Goal: Information Seeking & Learning: Check status

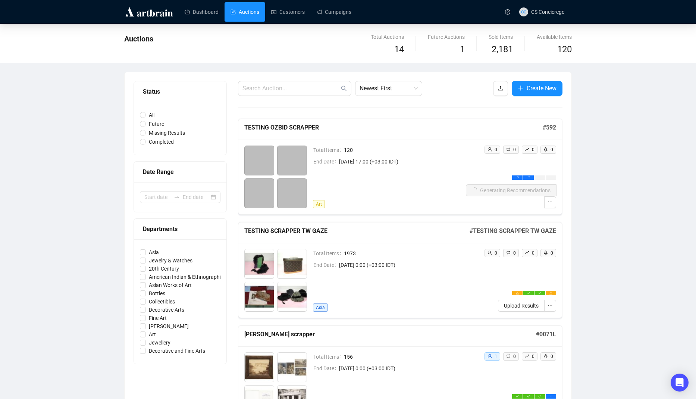
scroll to position [232, 0]
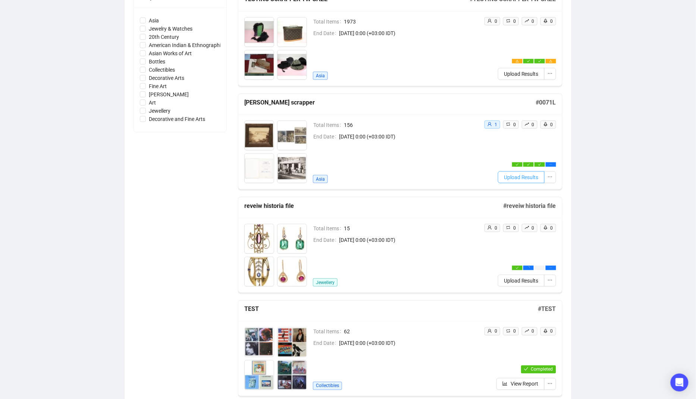
click at [531, 179] on span "Upload Results" at bounding box center [521, 177] width 35 height 8
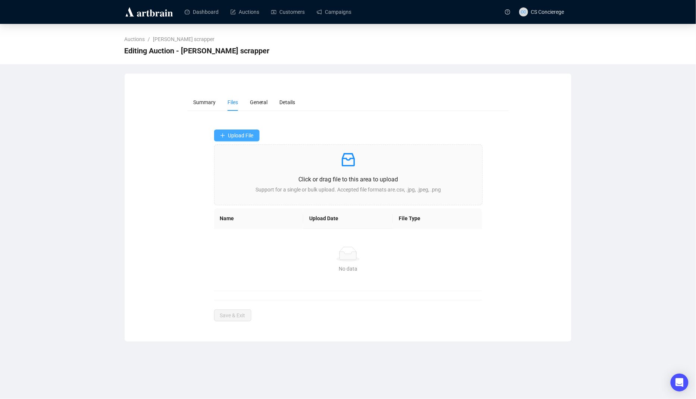
click at [243, 136] on span "Upload File" at bounding box center [240, 135] width 25 height 6
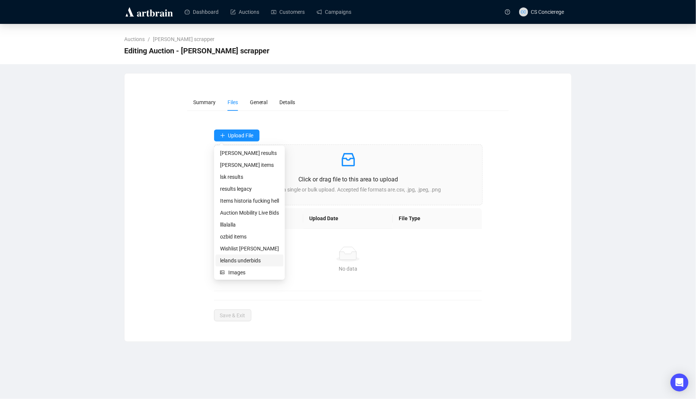
click at [268, 261] on span "lelands underbids" at bounding box center [249, 260] width 59 height 8
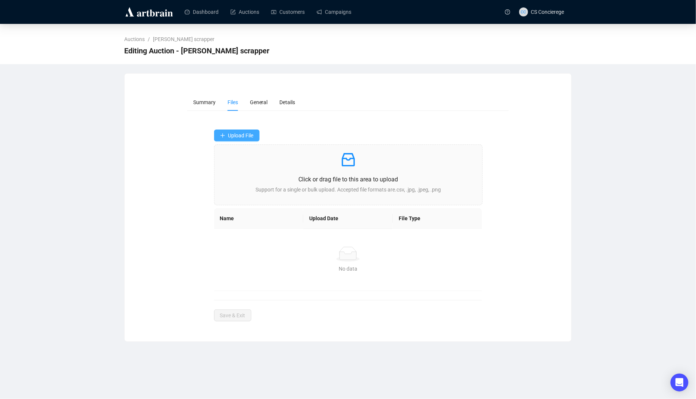
click at [258, 129] on button "Upload File" at bounding box center [237, 135] width 46 height 12
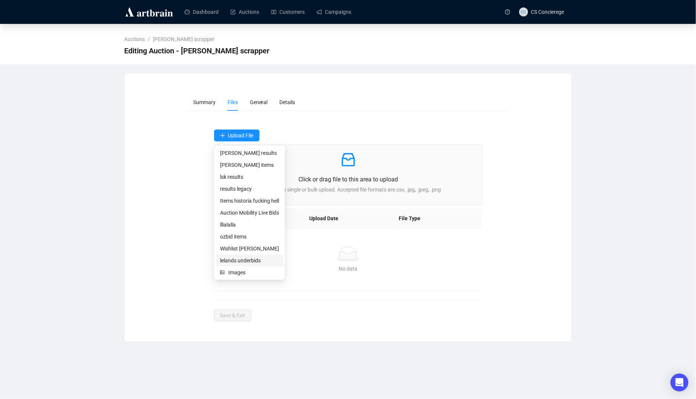
click at [254, 261] on span "lelands underbids" at bounding box center [249, 260] width 59 height 8
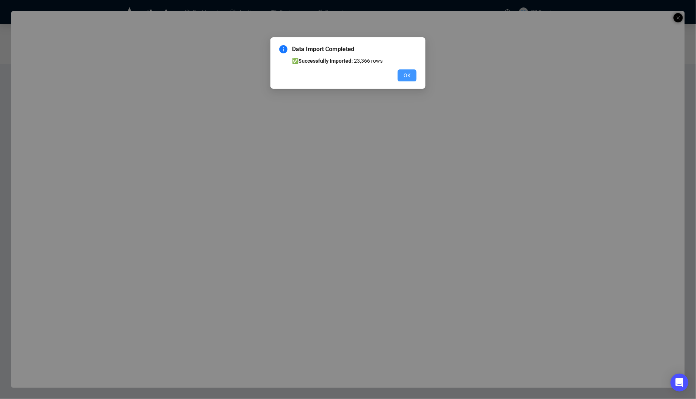
click at [408, 71] on button "OK" at bounding box center [407, 75] width 19 height 12
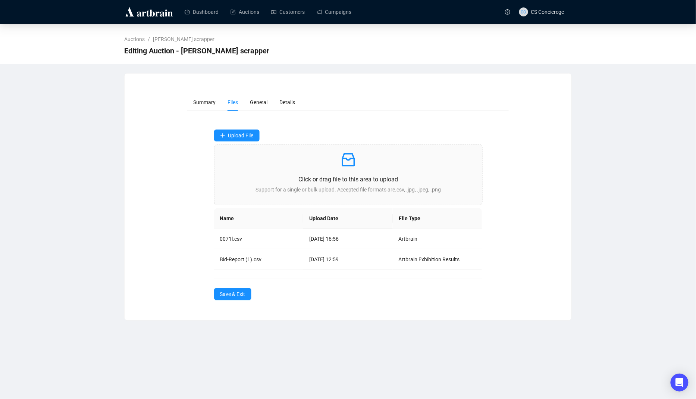
click at [240, 299] on div "Summary Files General Details Upload File Click or drag file to this area to up…" at bounding box center [348, 197] width 447 height 224
click at [244, 296] on span "Save & Exit" at bounding box center [232, 294] width 25 height 8
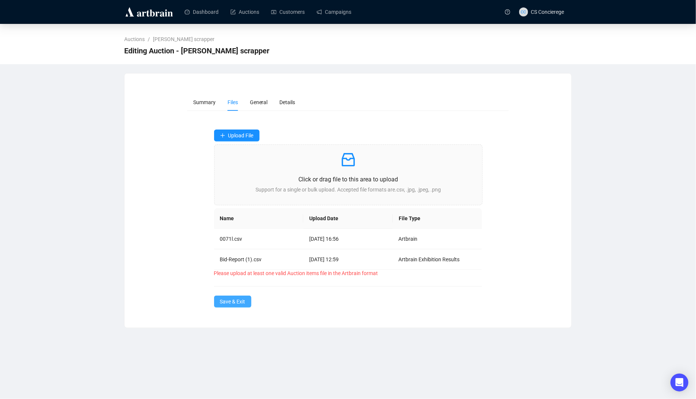
click at [233, 302] on span "Save & Exit" at bounding box center [232, 301] width 25 height 8
click at [234, 302] on span "Save & Exit" at bounding box center [232, 301] width 25 height 8
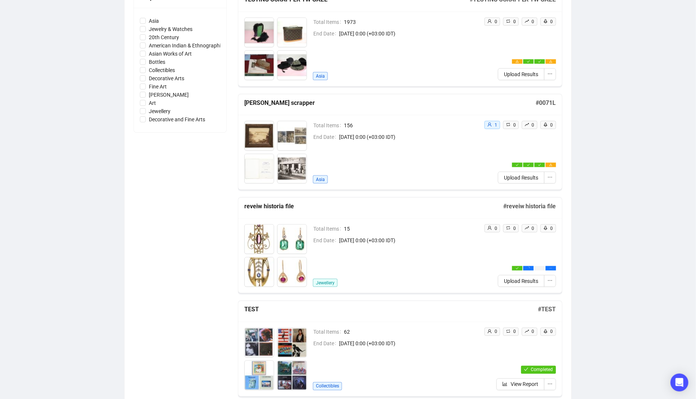
scroll to position [234, 0]
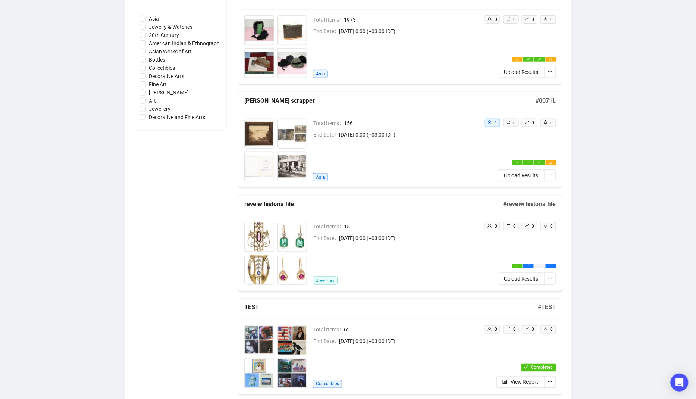
click at [440, 145] on div "Total Items 156 End Date [DATE] 0:00 (+03:00 IDT) [GEOGRAPHIC_DATA]" at bounding box center [395, 150] width 165 height 63
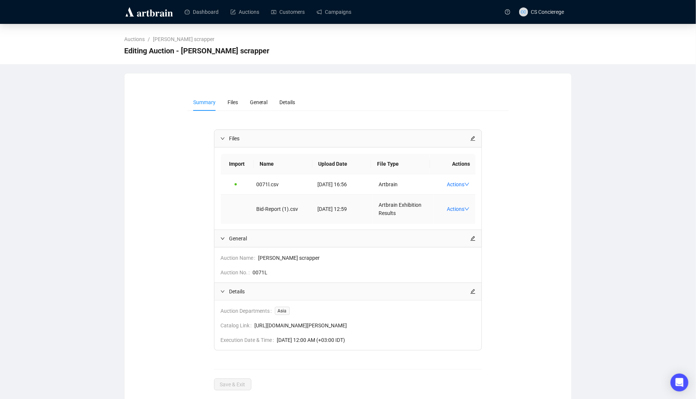
click at [389, 216] on span "Artbrain Exhibition Results" at bounding box center [400, 209] width 43 height 14
copy span "Artbrain Exhibition Results"
click at [239, 1] on div "Dashboard Auctions Customers Campaigns" at bounding box center [339, 12] width 324 height 24
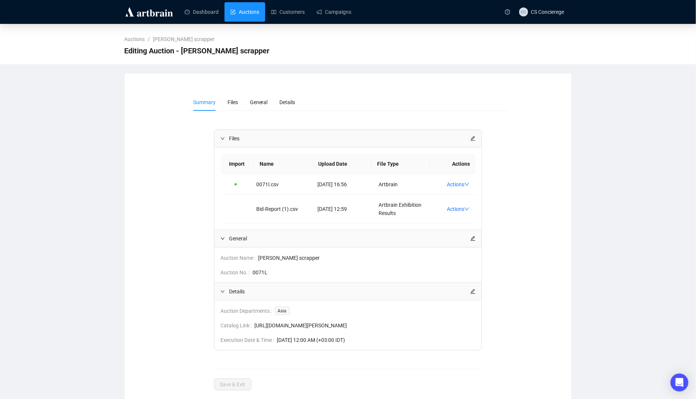
click at [240, 12] on link "Auctions" at bounding box center [245, 11] width 29 height 19
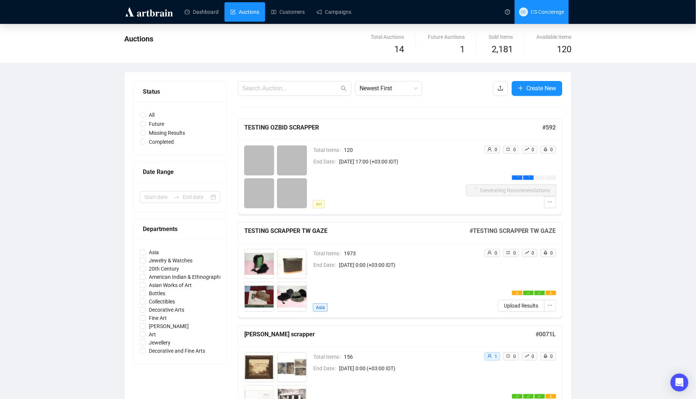
click at [531, 7] on span "CC CS Concierege" at bounding box center [541, 12] width 45 height 24
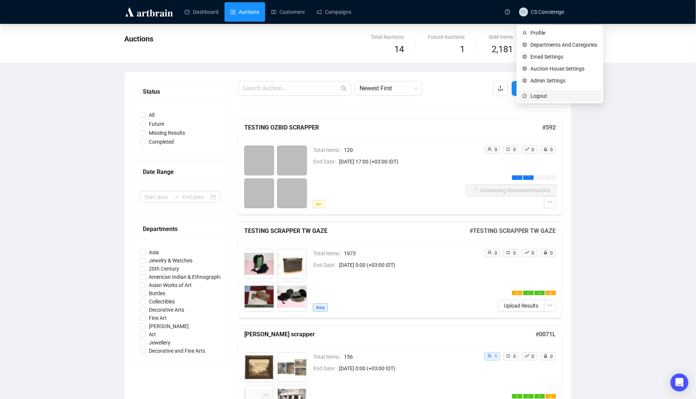
click at [521, 94] on li "Logout" at bounding box center [560, 96] width 84 height 12
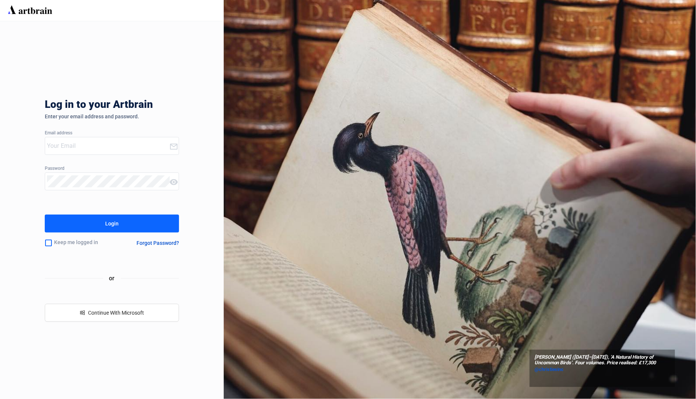
click at [98, 150] on input "email" at bounding box center [108, 146] width 122 height 12
type input "[EMAIL_ADDRESS][DOMAIN_NAME]"
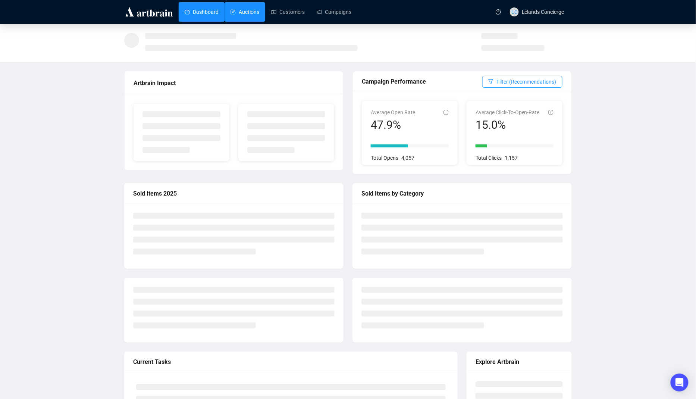
click at [253, 12] on link "Auctions" at bounding box center [245, 11] width 29 height 19
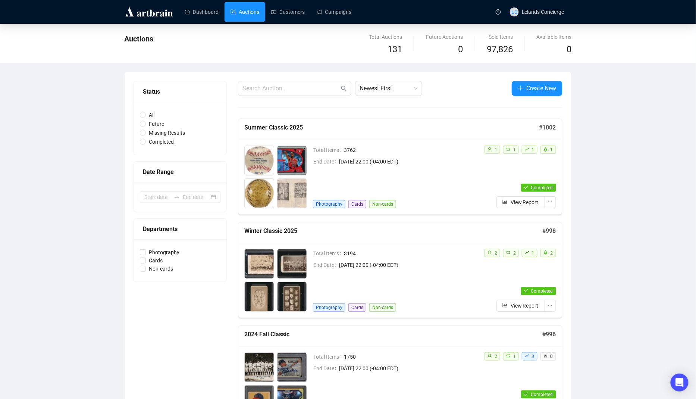
click at [481, 168] on div "1 1 1 1 Completed View Report" at bounding box center [517, 177] width 78 height 63
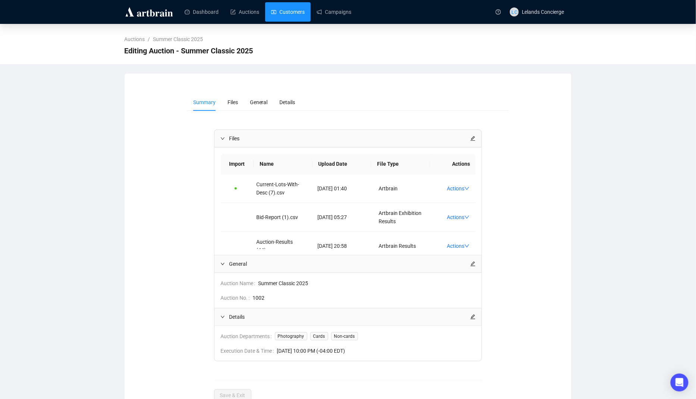
click at [305, 15] on link "Customers" at bounding box center [288, 11] width 34 height 19
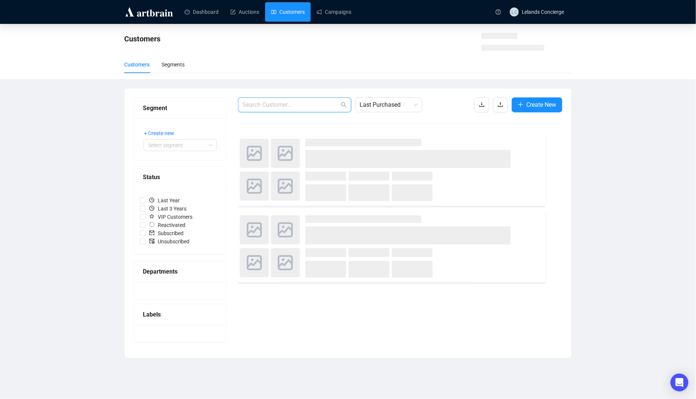
click at [284, 103] on input "text" at bounding box center [291, 104] width 97 height 9
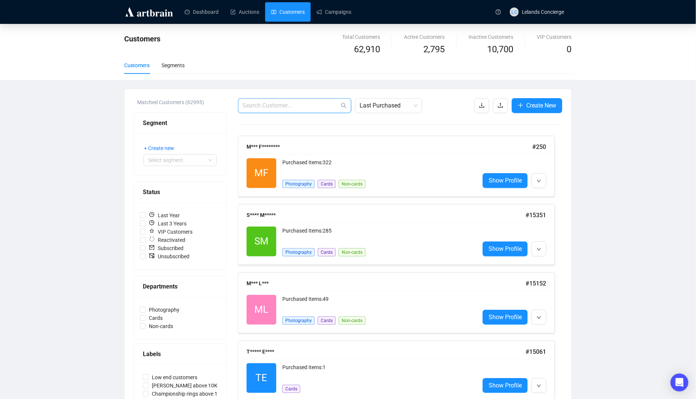
paste input "36966"
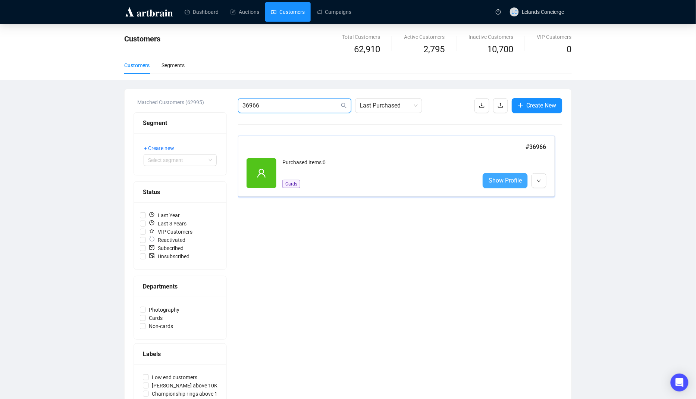
type input "36966"
click at [497, 184] on span "Show Profile" at bounding box center [505, 180] width 33 height 9
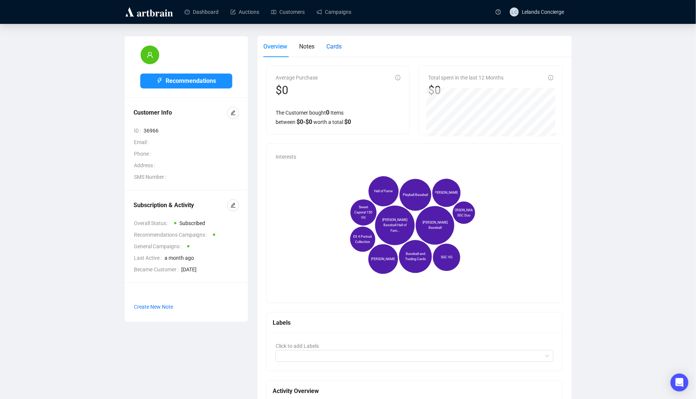
click at [332, 44] on span "Cards" at bounding box center [334, 46] width 15 height 7
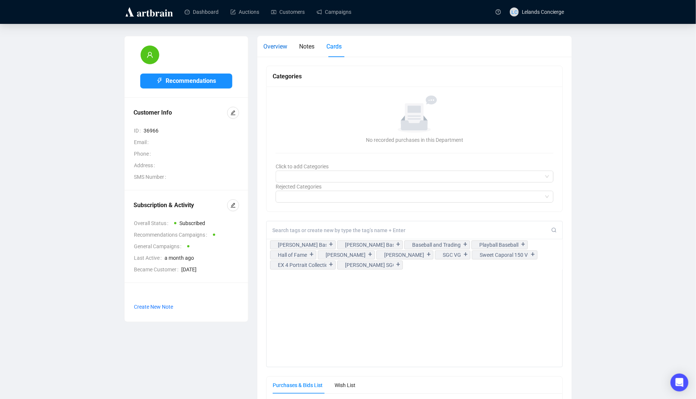
click at [279, 43] on span "Overview" at bounding box center [275, 46] width 24 height 7
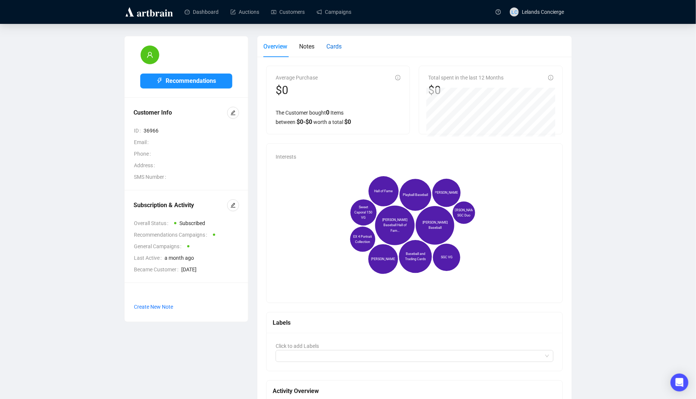
click at [337, 42] on div "Cards" at bounding box center [334, 46] width 15 height 9
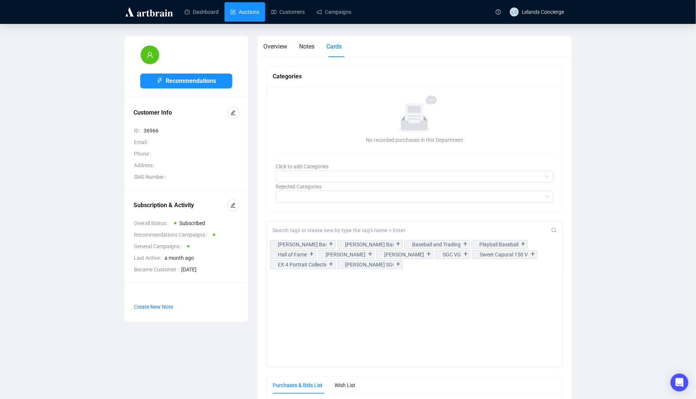
click at [259, 19] on link "Auctions" at bounding box center [245, 11] width 29 height 19
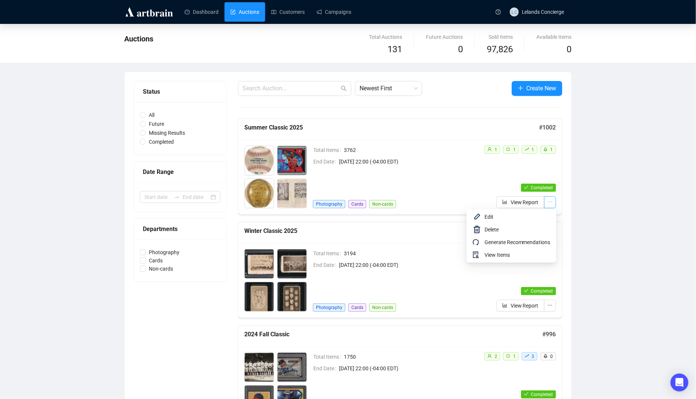
click at [553, 201] on icon "ellipsis" at bounding box center [550, 201] width 5 height 5
click at [510, 256] on span "View Items" at bounding box center [518, 255] width 66 height 8
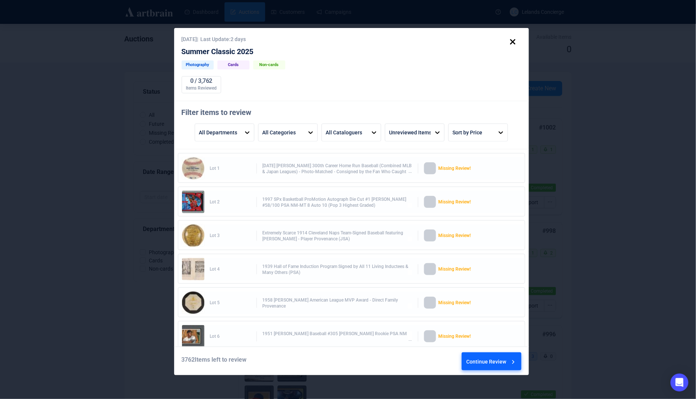
click at [511, 45] on icon at bounding box center [513, 41] width 13 height 13
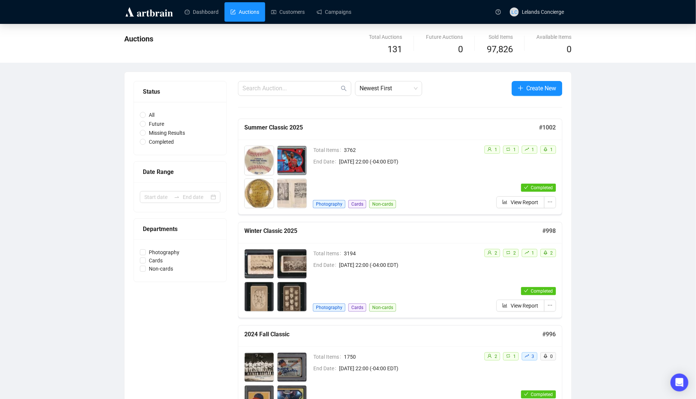
click at [441, 179] on div "Total Items 3762 End Date [DATE] 22:00 (-04:00 EDT) Photography Cards Non-cards" at bounding box center [395, 177] width 165 height 63
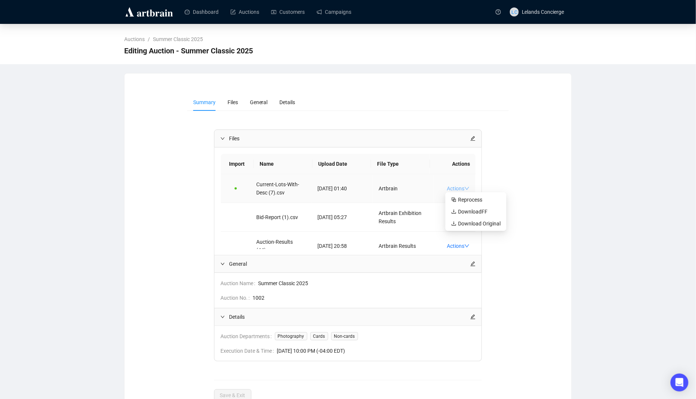
click at [455, 185] on link "Actions" at bounding box center [458, 188] width 23 height 6
click at [470, 209] on span "Download FF" at bounding box center [476, 211] width 49 height 8
click at [294, 13] on link "Customers" at bounding box center [288, 11] width 34 height 19
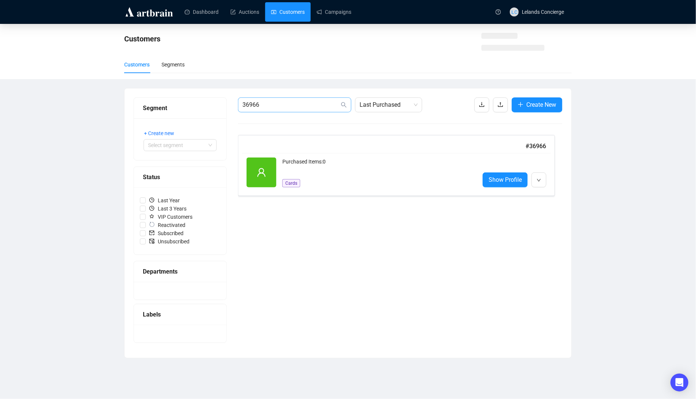
click at [293, 109] on span "36966" at bounding box center [294, 104] width 113 height 15
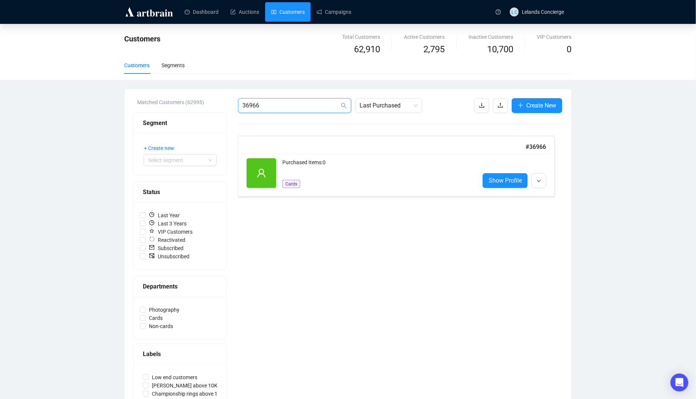
click at [293, 101] on input "36966" at bounding box center [291, 105] width 97 height 9
paste input "24209"
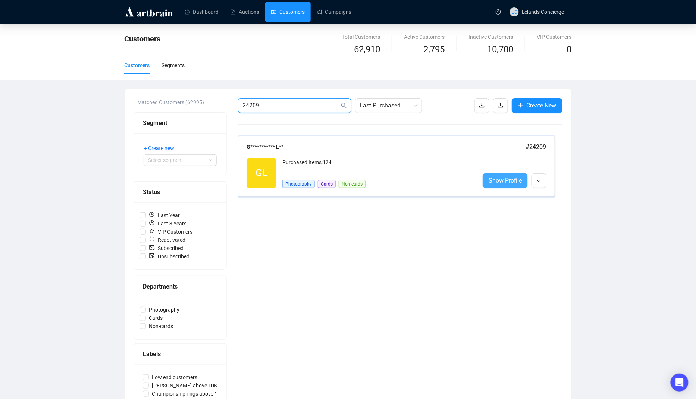
type input "24209"
click at [508, 178] on span "Show Profile" at bounding box center [505, 180] width 33 height 9
click at [279, 97] on div "**********" at bounding box center [348, 313] width 447 height 448
click at [274, 101] on input "24209" at bounding box center [291, 105] width 97 height 9
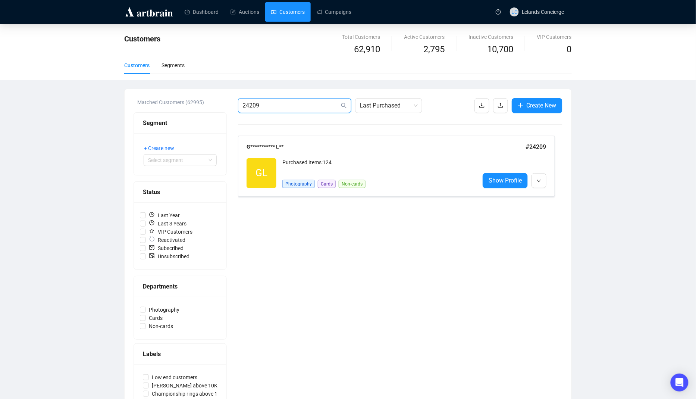
click at [274, 101] on input "24209" at bounding box center [291, 105] width 97 height 9
paste input "38336"
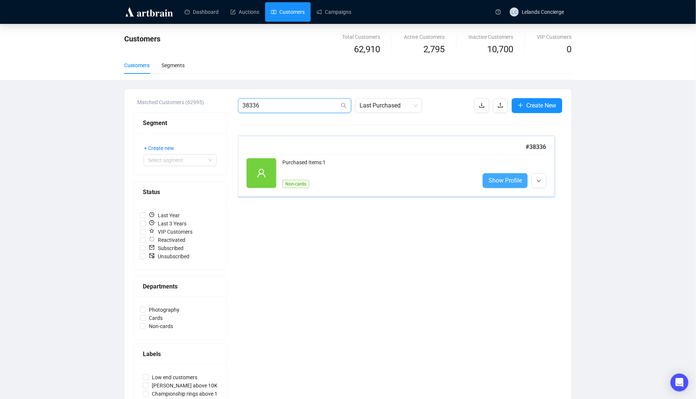
type input "38336"
click at [500, 181] on span "Show Profile" at bounding box center [505, 180] width 33 height 9
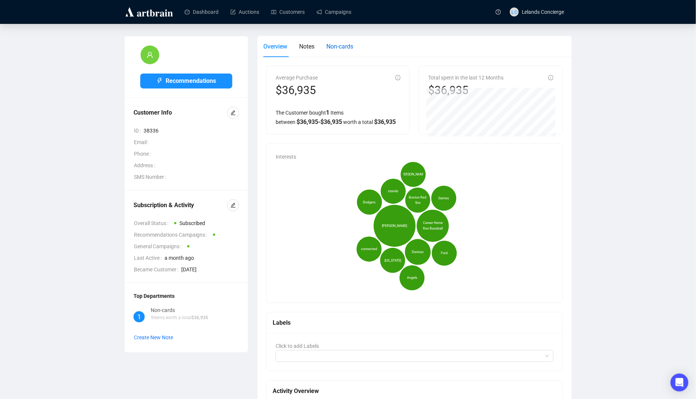
click at [335, 45] on span "Non-cards" at bounding box center [340, 46] width 27 height 7
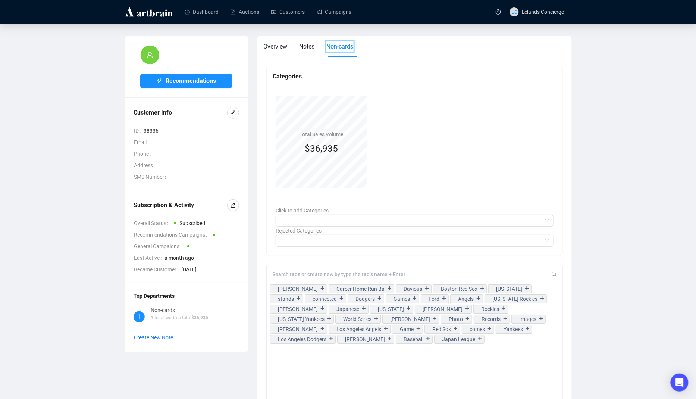
click at [294, 22] on div "Dashboard Auctions Customers Campaigns" at bounding box center [334, 12] width 315 height 24
click at [297, 10] on link "Customers" at bounding box center [288, 11] width 34 height 19
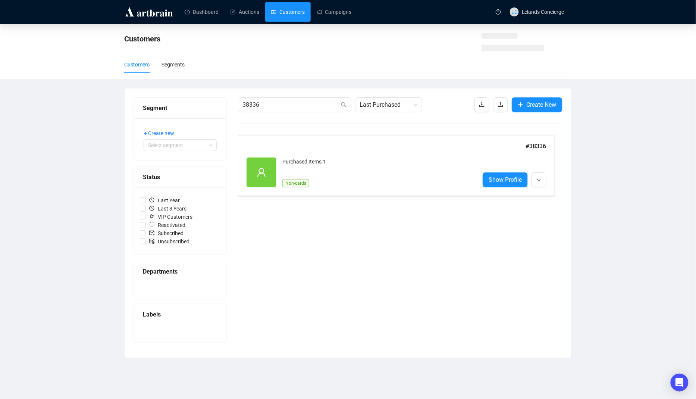
click at [276, 114] on div "38336 Last Purchased Create New # 38336 Reactivated Purchased Items: 1 Non-card…" at bounding box center [400, 223] width 325 height 252
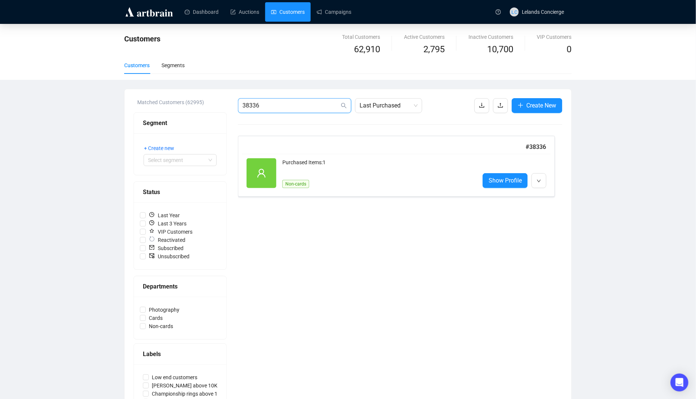
click at [281, 106] on input "38336" at bounding box center [291, 105] width 97 height 9
paste input "28"
type input "38328"
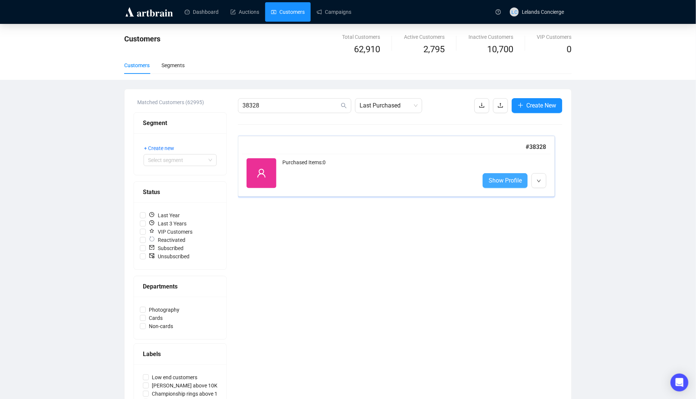
click at [503, 176] on span "Show Profile" at bounding box center [505, 180] width 33 height 9
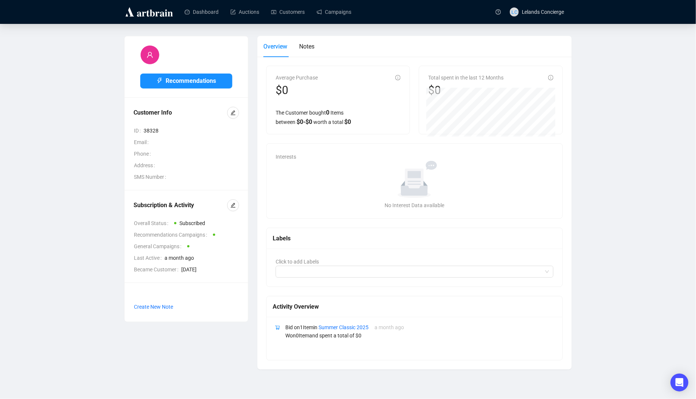
click at [381, 183] on icon "No data" at bounding box center [414, 179] width 69 height 37
click at [315, 43] on span "Notes" at bounding box center [306, 46] width 15 height 7
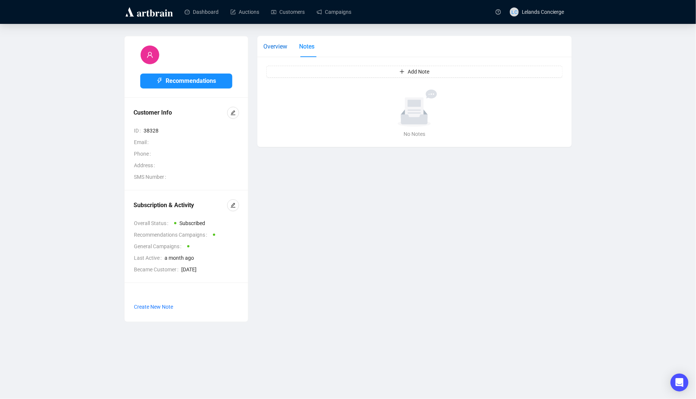
click at [284, 49] on span "Overview" at bounding box center [275, 46] width 24 height 7
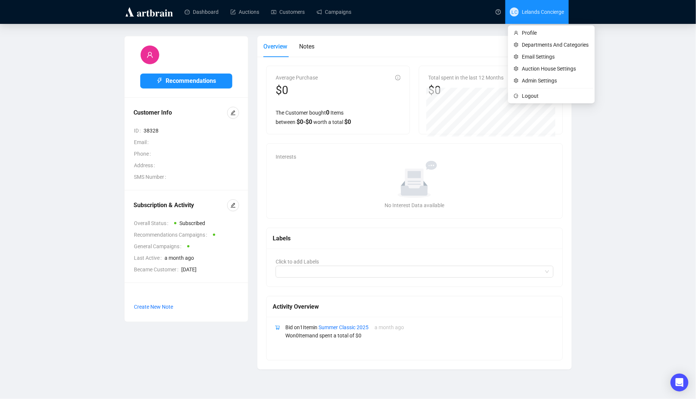
click at [533, 14] on span "Lelands Concierge" at bounding box center [543, 12] width 43 height 6
click at [526, 94] on span "Logout" at bounding box center [555, 96] width 67 height 8
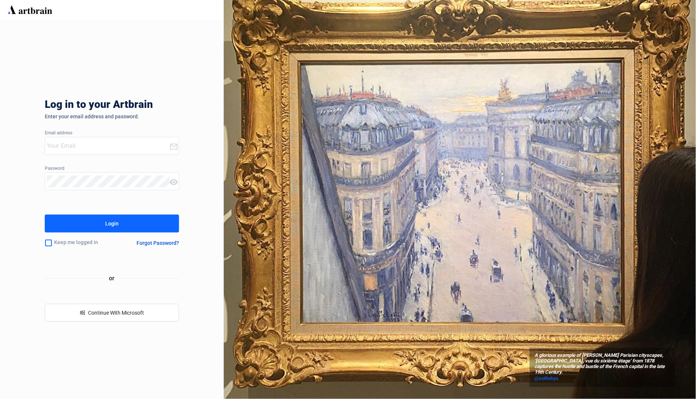
click at [140, 140] on div at bounding box center [107, 145] width 124 height 17
type input "[EMAIL_ADDRESS][DOMAIN_NAME]"
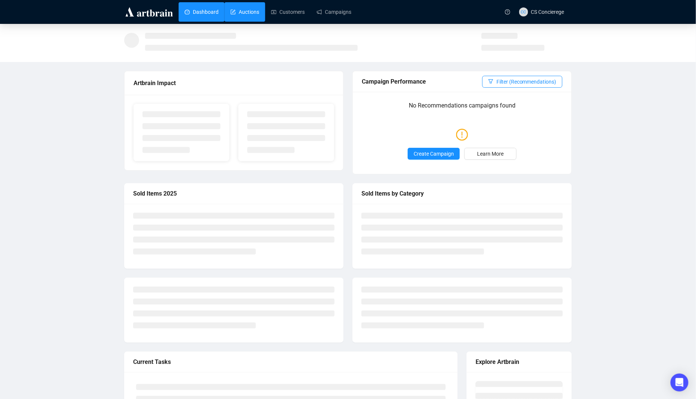
click at [249, 10] on link "Auctions" at bounding box center [245, 11] width 29 height 19
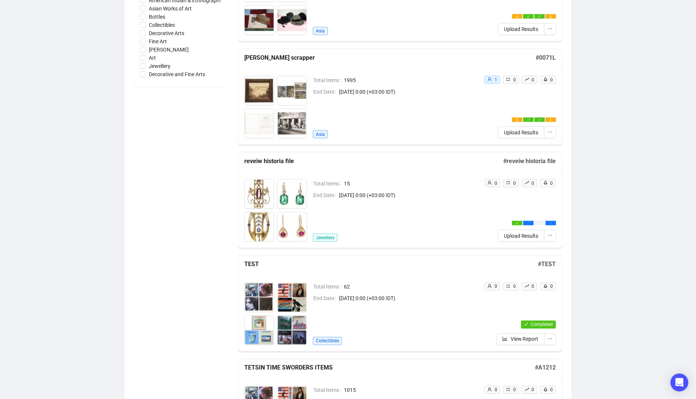
scroll to position [286, 0]
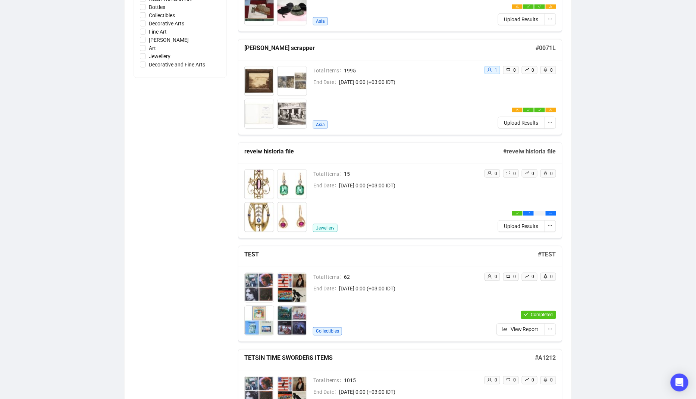
click at [433, 193] on div "Total Items 15 End Date [DATE] 0:00 (+03:00 IDT) Jewellery" at bounding box center [395, 200] width 165 height 63
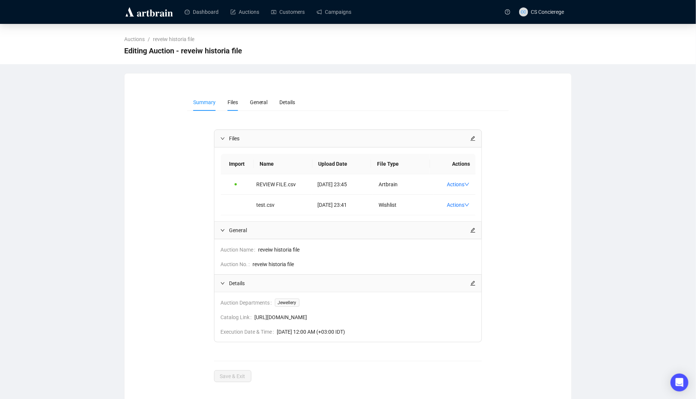
click at [237, 107] on li "Files" at bounding box center [233, 102] width 22 height 17
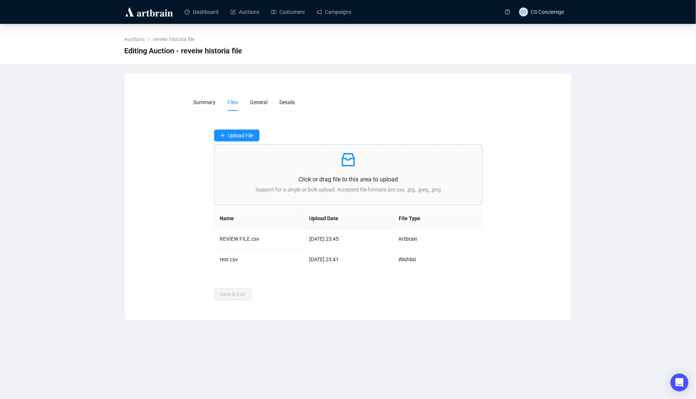
click at [362, 191] on p "Support for a single or bulk upload. Accepted file formats are .csv, .jpg, .jpe…" at bounding box center [349, 189] width 256 height 8
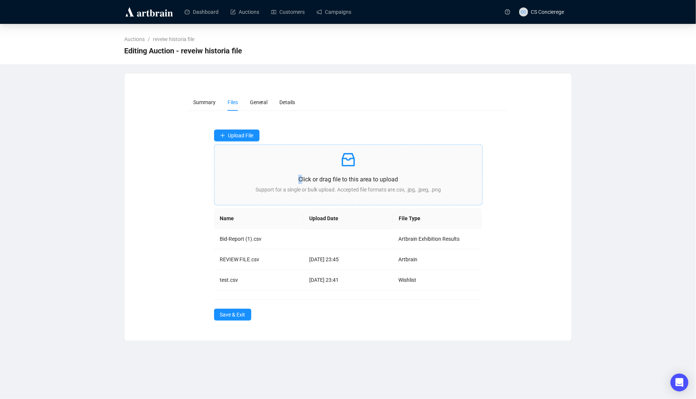
click at [301, 175] on p "Click or drag file to this area to upload" at bounding box center [349, 179] width 256 height 9
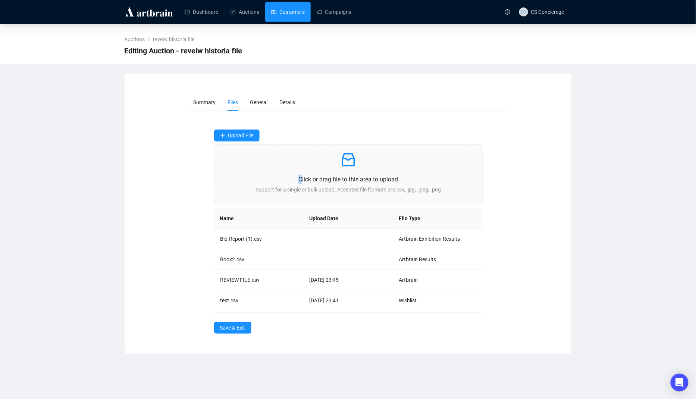
click at [287, 13] on link "Customers" at bounding box center [288, 11] width 34 height 19
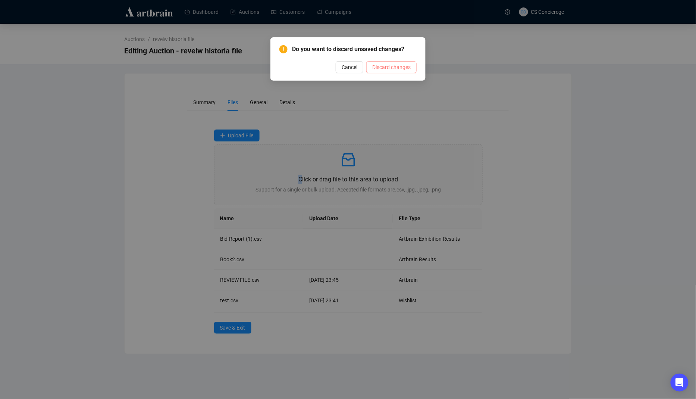
click at [394, 70] on span "Discard changes" at bounding box center [391, 67] width 38 height 8
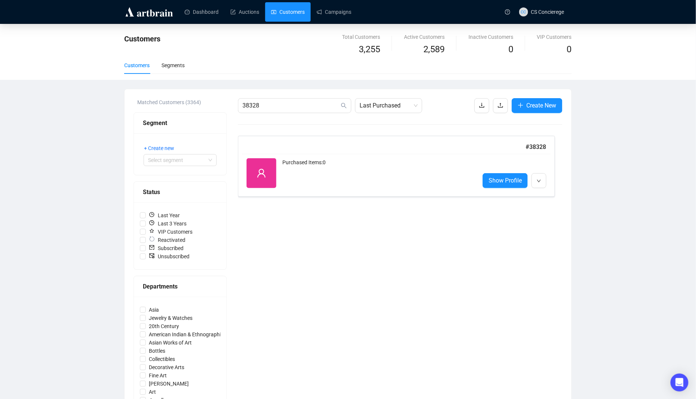
click at [254, 26] on div "Customers Total Customers 3,255 Active Customers 2,589 Inactive Customers 0 VIP…" at bounding box center [348, 52] width 696 height 56
click at [254, 15] on link "Auctions" at bounding box center [245, 11] width 29 height 19
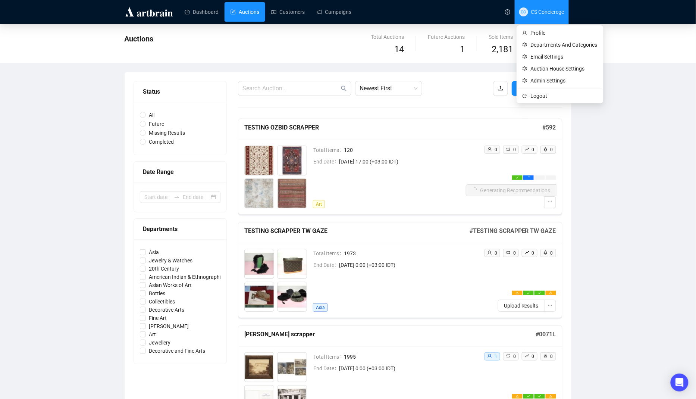
click at [545, 17] on span "CC CS Concierege" at bounding box center [541, 12] width 45 height 24
click at [536, 90] on li "Logout" at bounding box center [560, 96] width 84 height 12
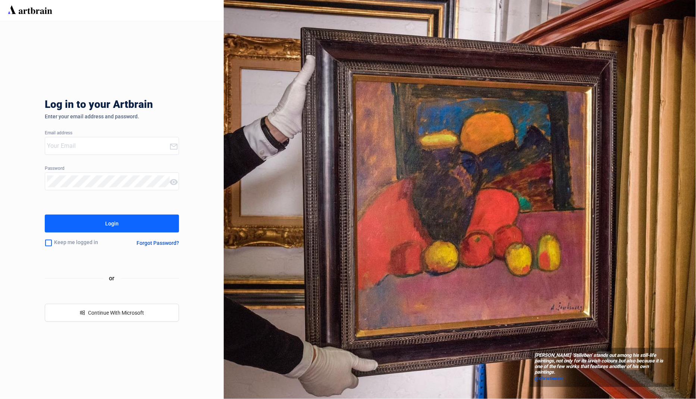
click at [103, 143] on input "email" at bounding box center [108, 146] width 122 height 12
type input "[EMAIL_ADDRESS][DOMAIN_NAME]"
click at [100, 227] on button "Login" at bounding box center [112, 224] width 134 height 18
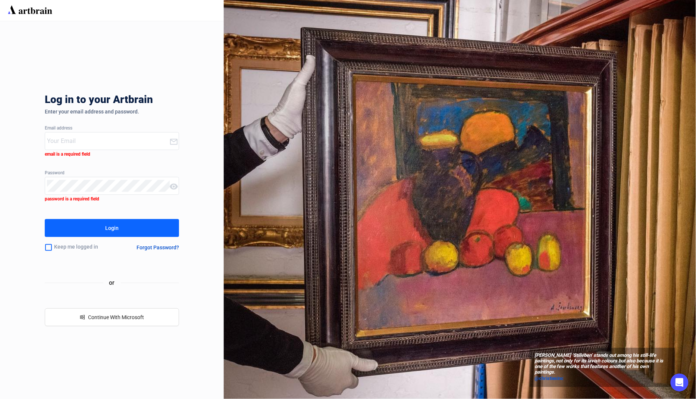
click at [108, 151] on div "Log in to your Artbrain Enter your email address and password. Email address em…" at bounding box center [112, 210] width 134 height 378
click at [108, 145] on input "email" at bounding box center [108, 141] width 122 height 12
click at [0, 399] on com-1password-button at bounding box center [0, 399] width 0 height 0
type input "[EMAIL_ADDRESS][DOMAIN_NAME]"
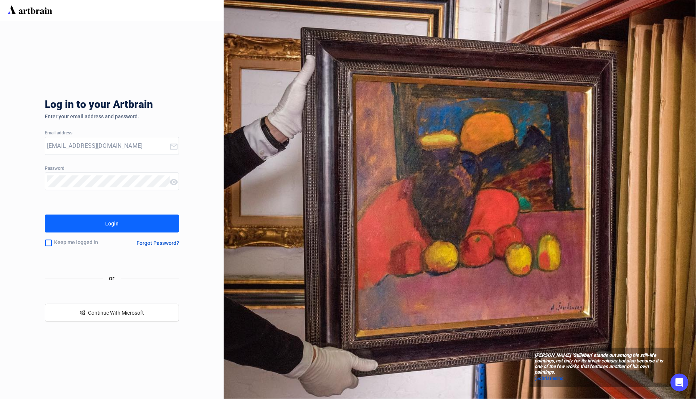
click at [128, 218] on button "Login" at bounding box center [112, 224] width 134 height 18
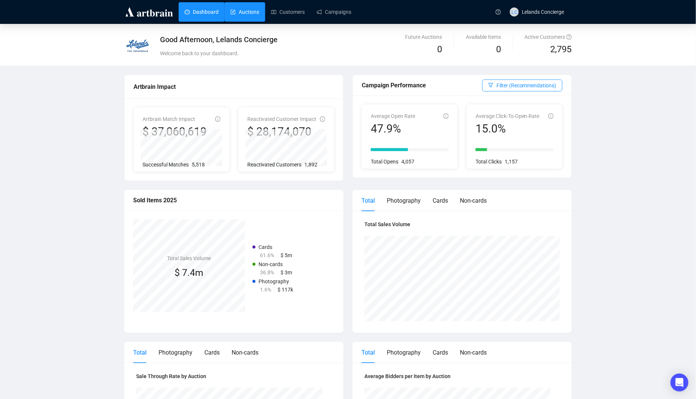
click at [242, 17] on link "Auctions" at bounding box center [245, 11] width 29 height 19
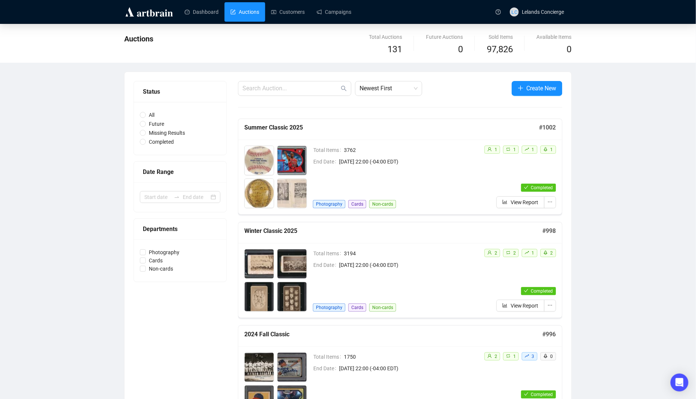
click at [449, 172] on div "Total Items 3762 End Date [DATE] 22:00 (-04:00 EDT) Photography Cards Non-cards" at bounding box center [395, 177] width 165 height 63
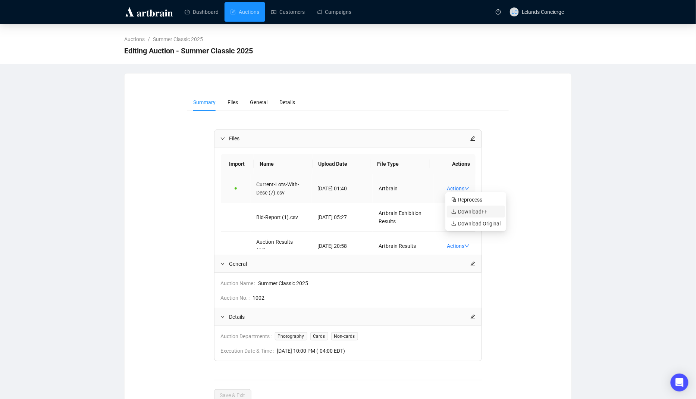
click at [471, 212] on span "Download FF" at bounding box center [476, 211] width 49 height 8
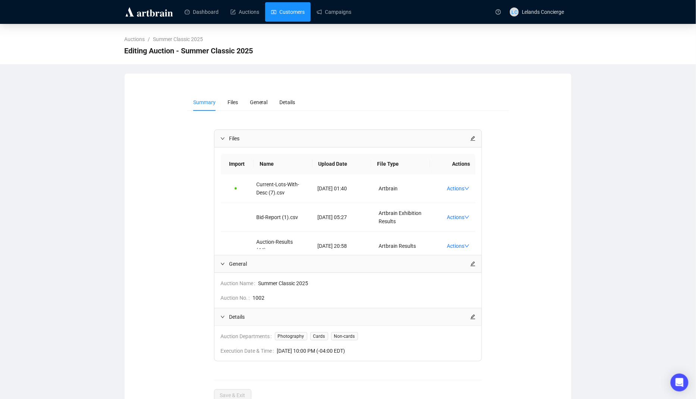
click at [285, 12] on link "Customers" at bounding box center [288, 11] width 34 height 19
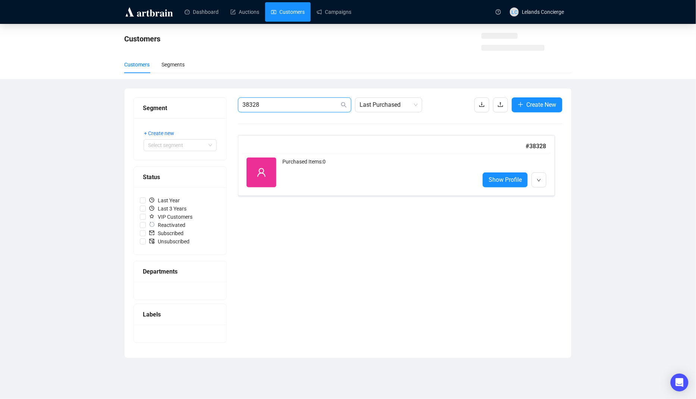
click at [304, 107] on input "38328" at bounding box center [291, 104] width 97 height 9
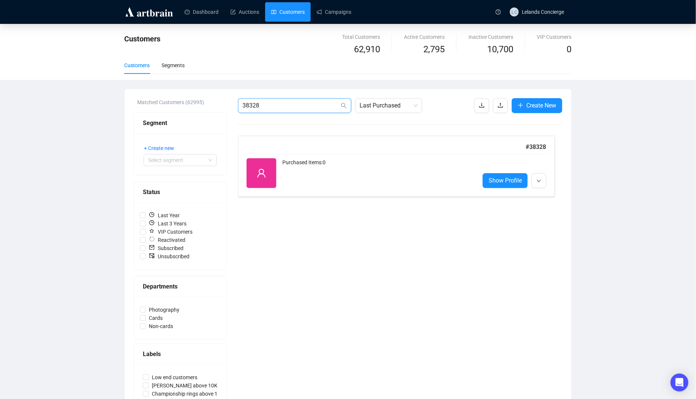
click at [304, 107] on input "38328" at bounding box center [291, 105] width 97 height 9
paste input "24209"
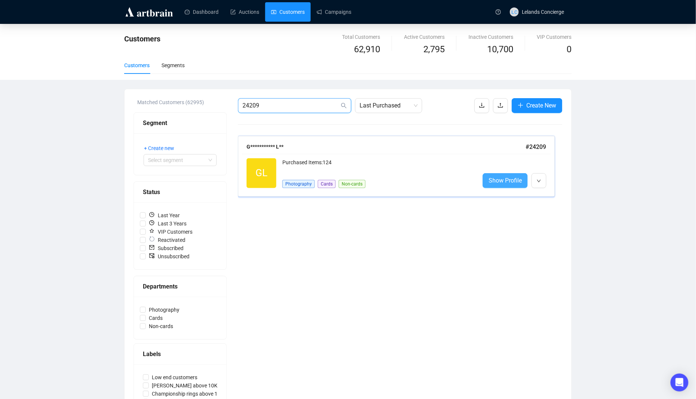
type input "24209"
click at [502, 184] on span "Show Profile" at bounding box center [505, 180] width 33 height 9
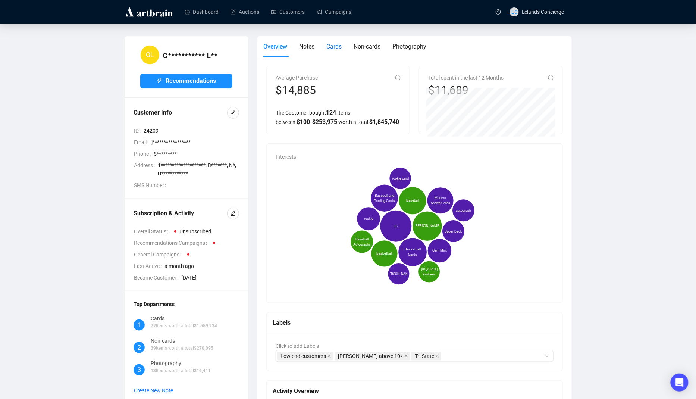
click at [334, 45] on span "Cards" at bounding box center [334, 46] width 15 height 7
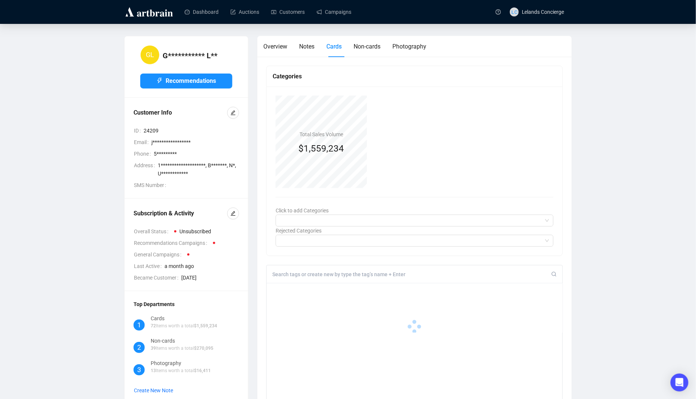
click at [385, 47] on div "Overview Notes Cards Non-cards Photography" at bounding box center [344, 46] width 163 height 21
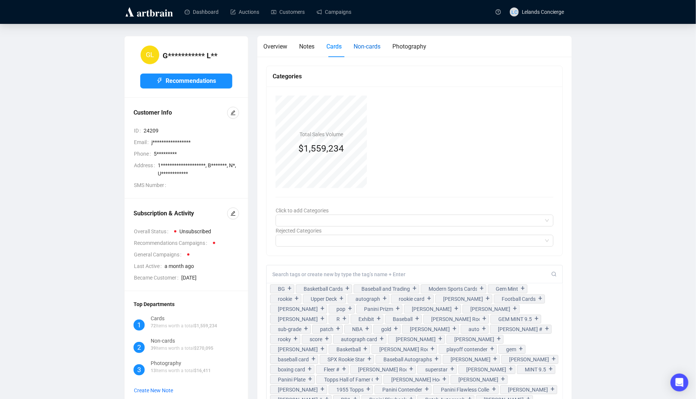
click at [370, 42] on div "Non-cards" at bounding box center [367, 46] width 27 height 9
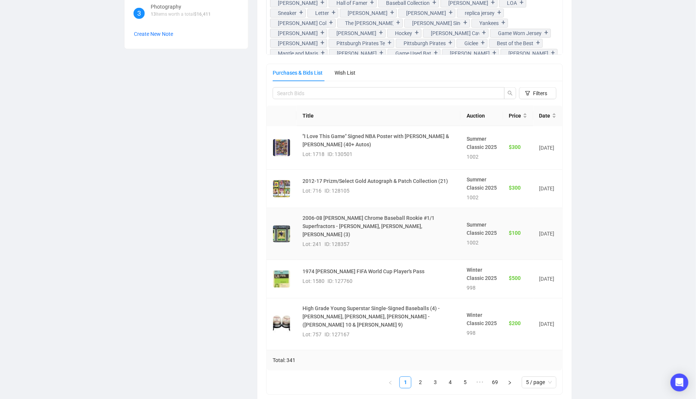
scroll to position [359, 0]
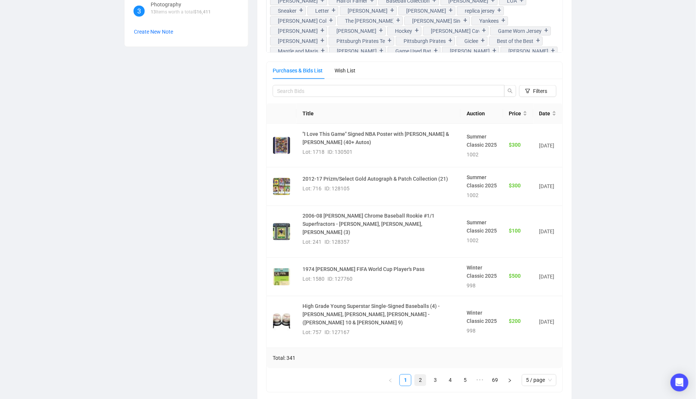
click at [416, 384] on link "2" at bounding box center [420, 380] width 11 height 11
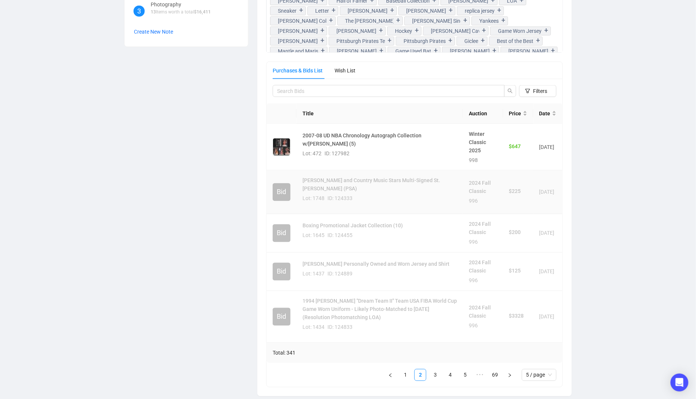
click at [552, 182] on td "[DATE]" at bounding box center [548, 193] width 29 height 44
click at [409, 378] on link "1" at bounding box center [405, 374] width 11 height 11
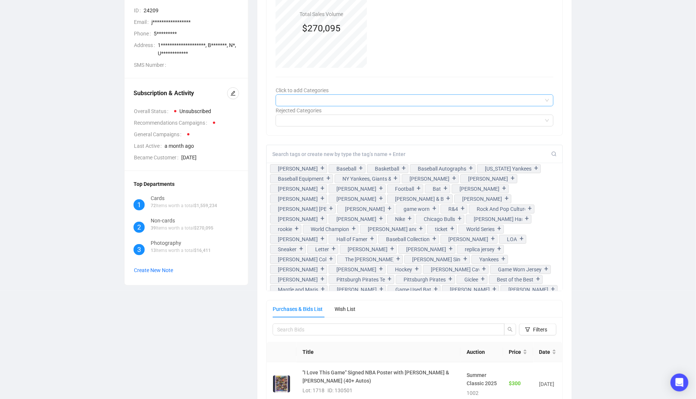
scroll to position [0, 0]
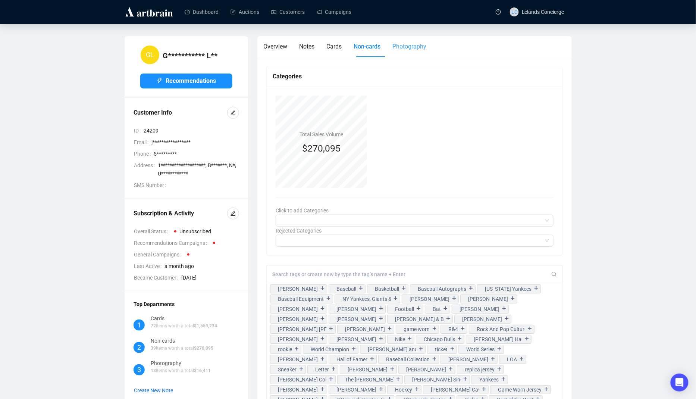
click at [413, 53] on div "Photography" at bounding box center [410, 46] width 34 height 21
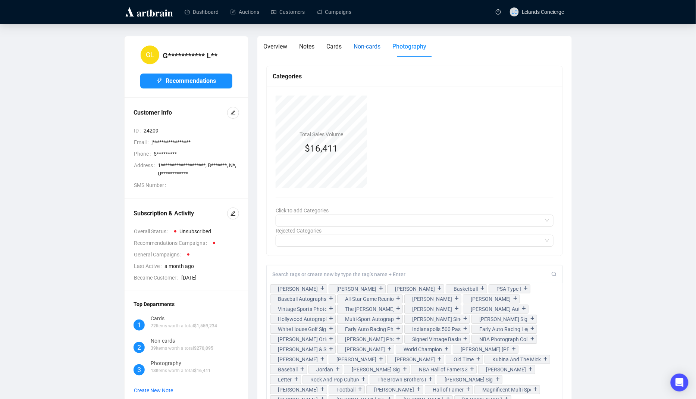
click at [365, 51] on div "Non-cards" at bounding box center [367, 46] width 27 height 9
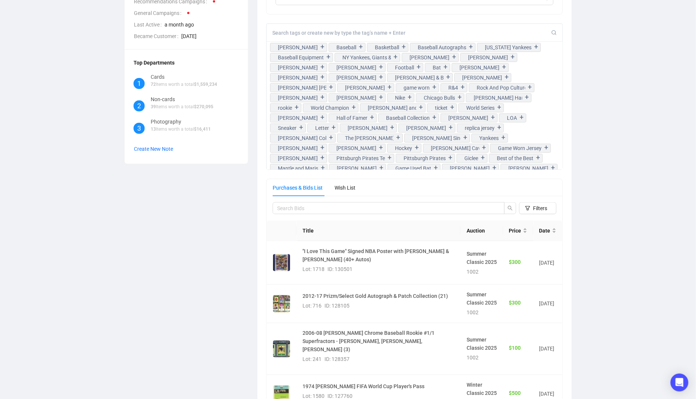
scroll to position [246, 0]
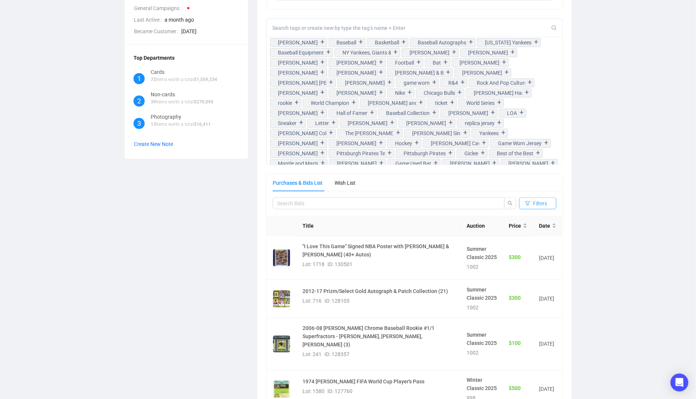
click at [547, 200] on span "Filters" at bounding box center [541, 203] width 14 height 8
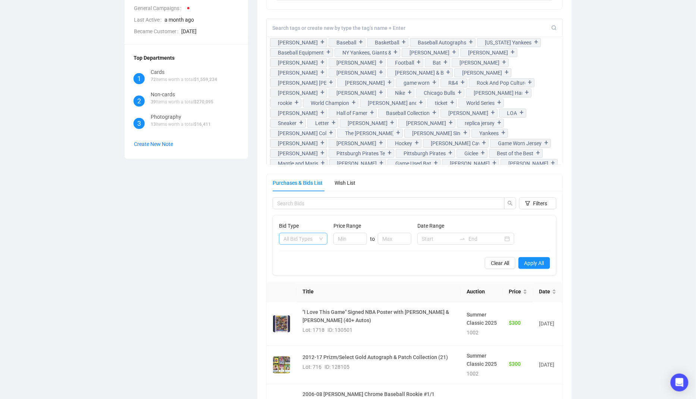
click at [302, 240] on span "All Bid Types" at bounding box center [304, 238] width 40 height 11
click at [301, 273] on div "Underbids" at bounding box center [303, 276] width 37 height 8
click at [540, 259] on span "Apply All" at bounding box center [535, 263] width 20 height 8
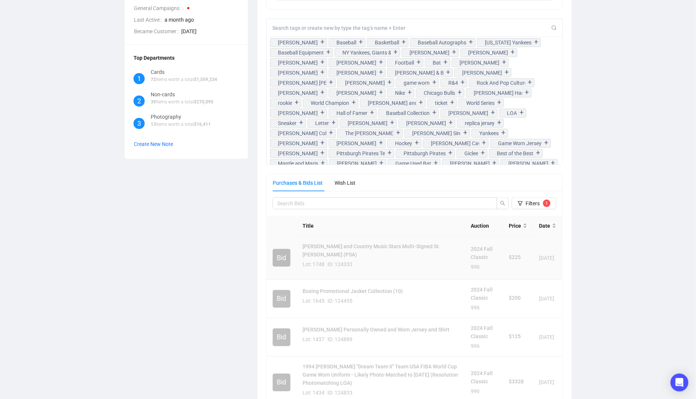
click at [546, 255] on span "[DATE]" at bounding box center [547, 258] width 15 height 6
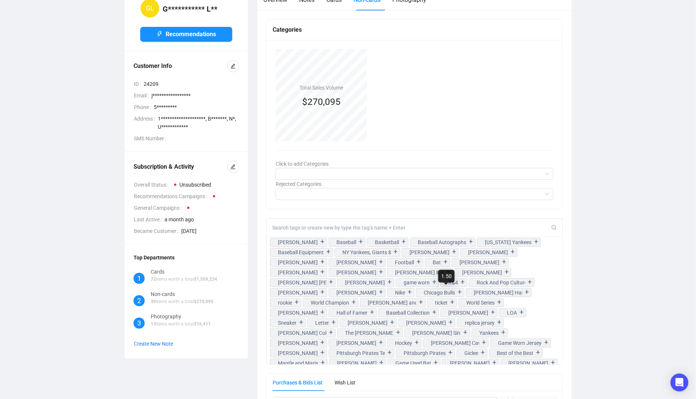
scroll to position [0, 0]
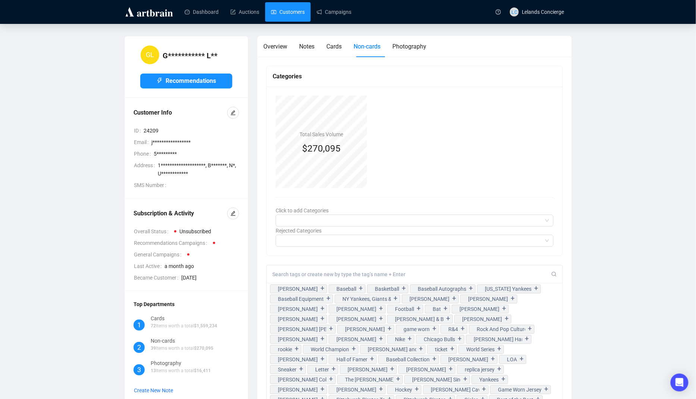
click at [289, 15] on link "Customers" at bounding box center [288, 11] width 34 height 19
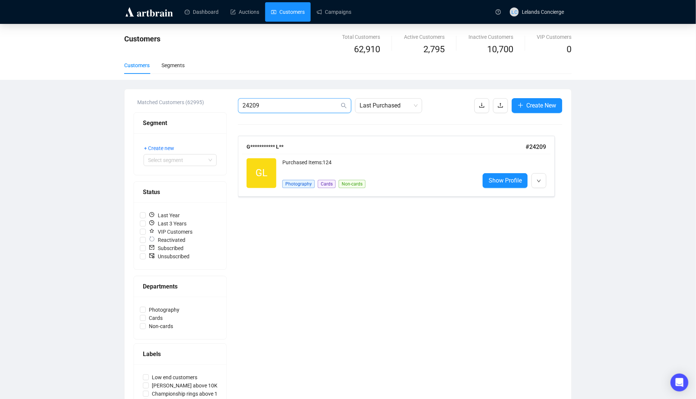
click at [296, 109] on input "24209" at bounding box center [291, 105] width 97 height 9
paste input "38328"
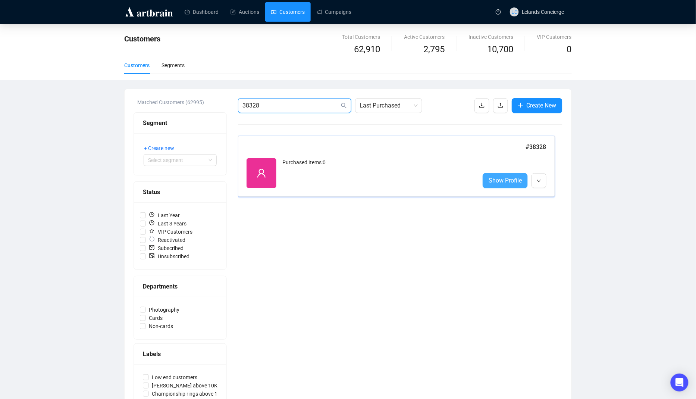
type input "38328"
click at [512, 184] on span "Show Profile" at bounding box center [505, 180] width 33 height 9
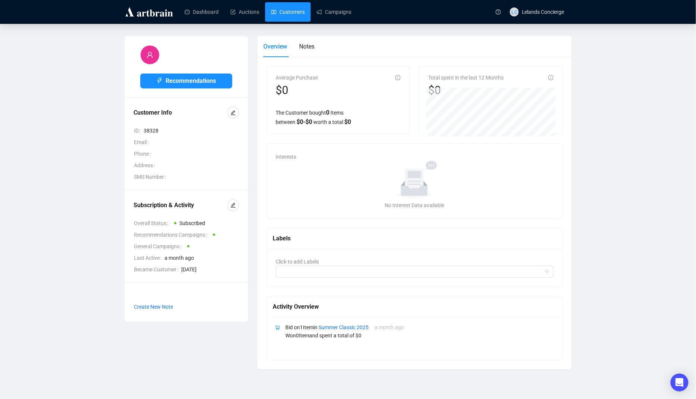
click at [303, 5] on link "Customers" at bounding box center [288, 11] width 34 height 19
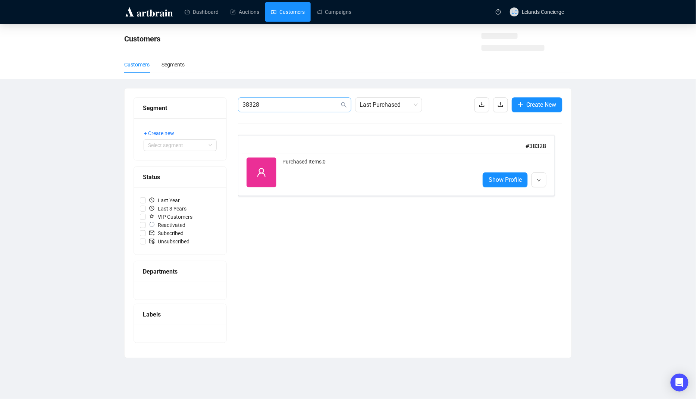
click at [315, 98] on span "38328" at bounding box center [294, 104] width 113 height 15
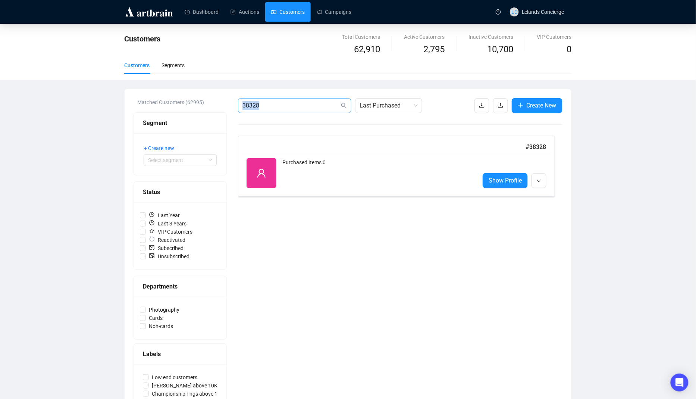
click at [315, 98] on span "38328" at bounding box center [294, 105] width 113 height 15
click at [315, 100] on span "38328" at bounding box center [294, 105] width 113 height 15
click at [313, 104] on input "38328" at bounding box center [291, 105] width 97 height 9
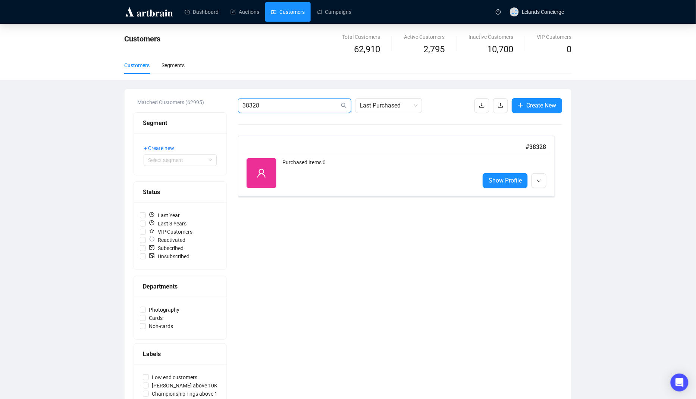
paste input "209"
type input "38209"
click at [490, 188] on div "Reactivated Purchased Items: 0 Show Profile" at bounding box center [396, 173] width 309 height 39
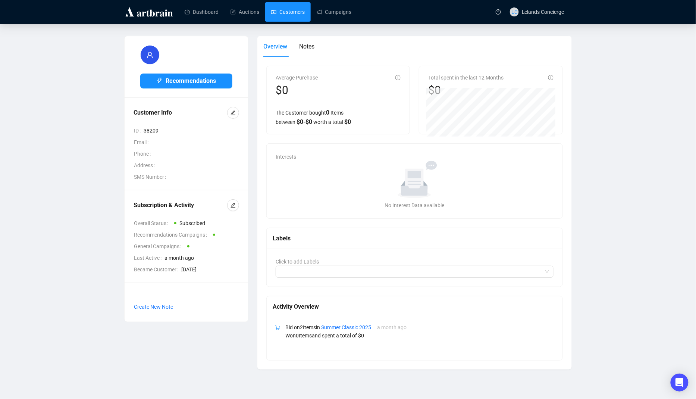
click at [304, 18] on link "Customers" at bounding box center [288, 11] width 34 height 19
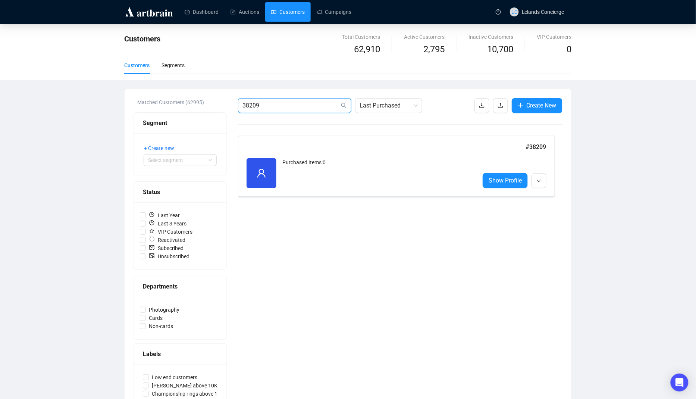
click at [301, 103] on input "38209" at bounding box center [291, 105] width 97 height 9
paste input "5313"
type input "35313"
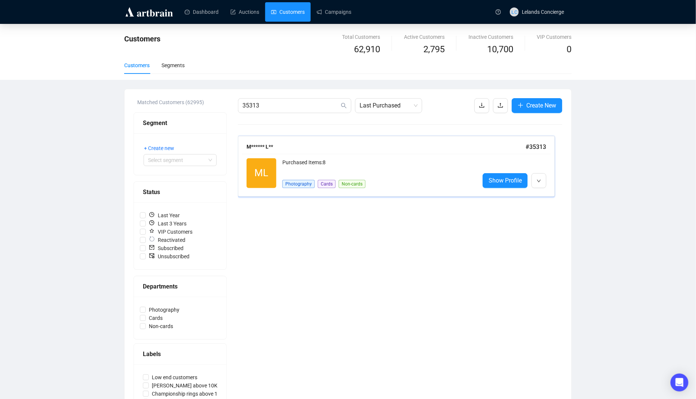
click at [524, 189] on div "ML Reactivated Purchased Items: 8 Photography Cards Non-cards Show Profile" at bounding box center [396, 173] width 309 height 39
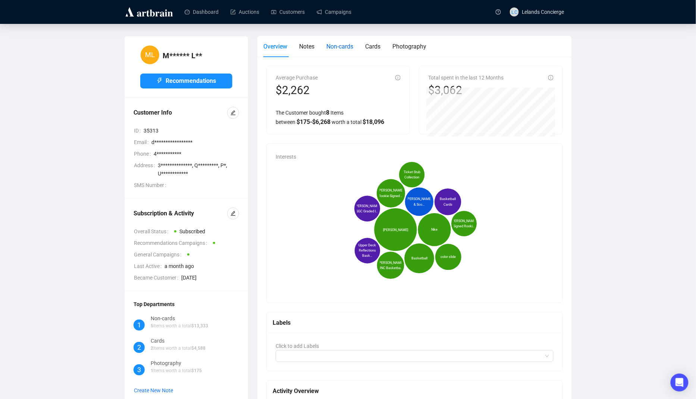
click at [353, 45] on span "Non-cards" at bounding box center [340, 46] width 27 height 7
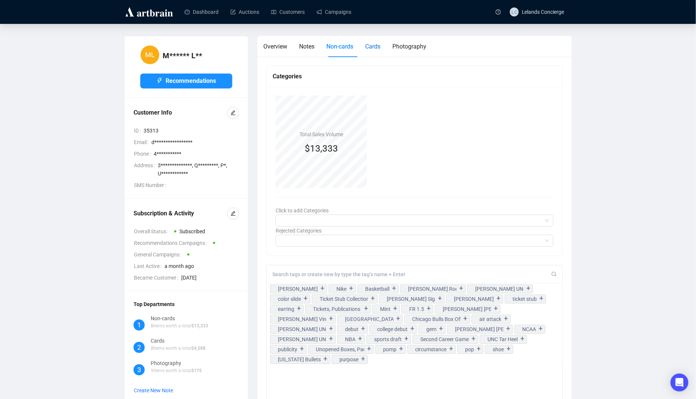
click at [381, 44] on span "Cards" at bounding box center [372, 46] width 15 height 7
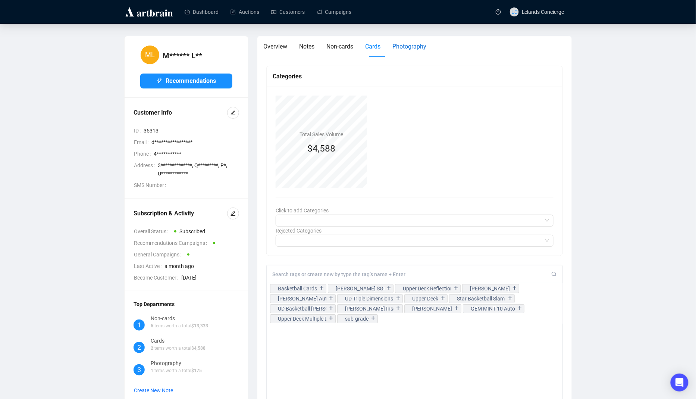
click at [417, 49] on span "Photography" at bounding box center [410, 46] width 34 height 7
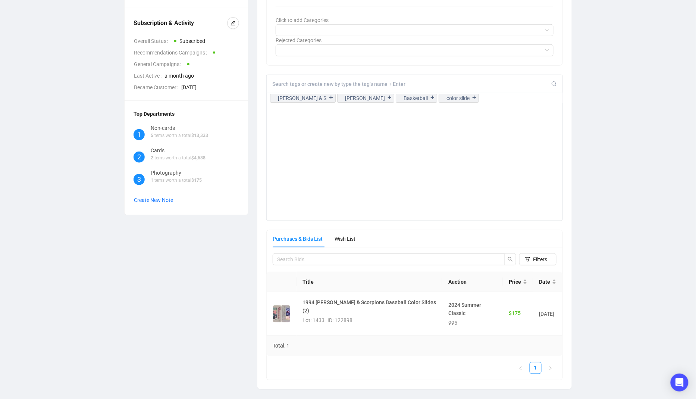
scroll to position [182, 0]
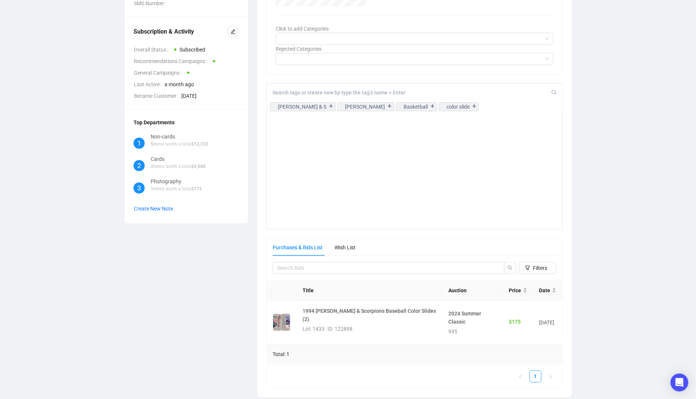
click at [295, 247] on div "Purchases & Bids List" at bounding box center [298, 247] width 50 height 8
click at [360, 61] on div at bounding box center [410, 59] width 267 height 10
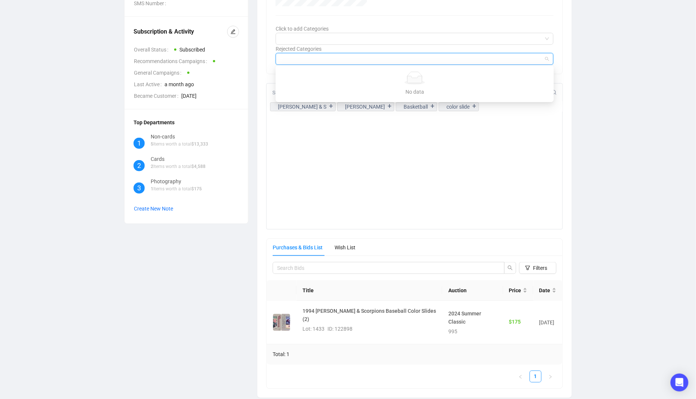
scroll to position [0, 0]
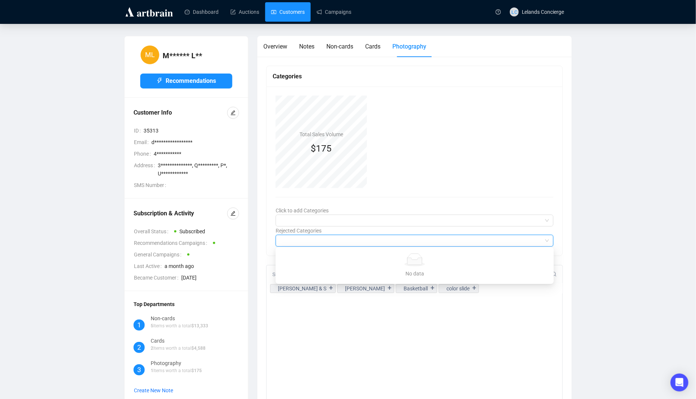
click at [293, 8] on link "Customers" at bounding box center [288, 11] width 34 height 19
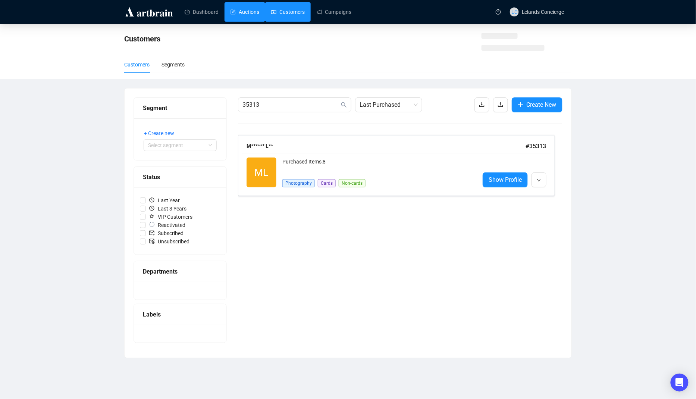
click at [251, 9] on link "Auctions" at bounding box center [245, 11] width 29 height 19
